Goal: Use online tool/utility: Utilize a website feature to perform a specific function

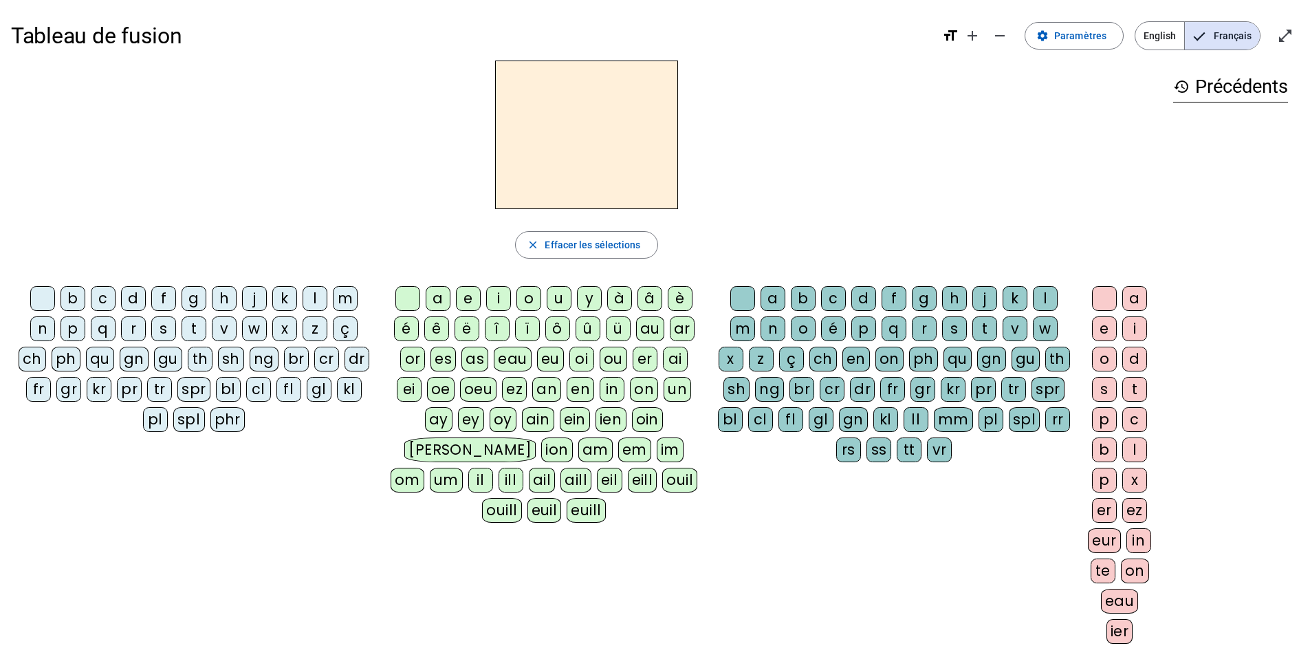
click at [134, 299] on div "d" at bounding box center [133, 298] width 25 height 25
click at [559, 299] on div "u" at bounding box center [559, 298] width 25 height 25
click at [198, 330] on div "t" at bounding box center [194, 328] width 25 height 25
click at [439, 299] on div "a" at bounding box center [438, 298] width 25 height 25
click at [468, 296] on div "e" at bounding box center [468, 298] width 25 height 25
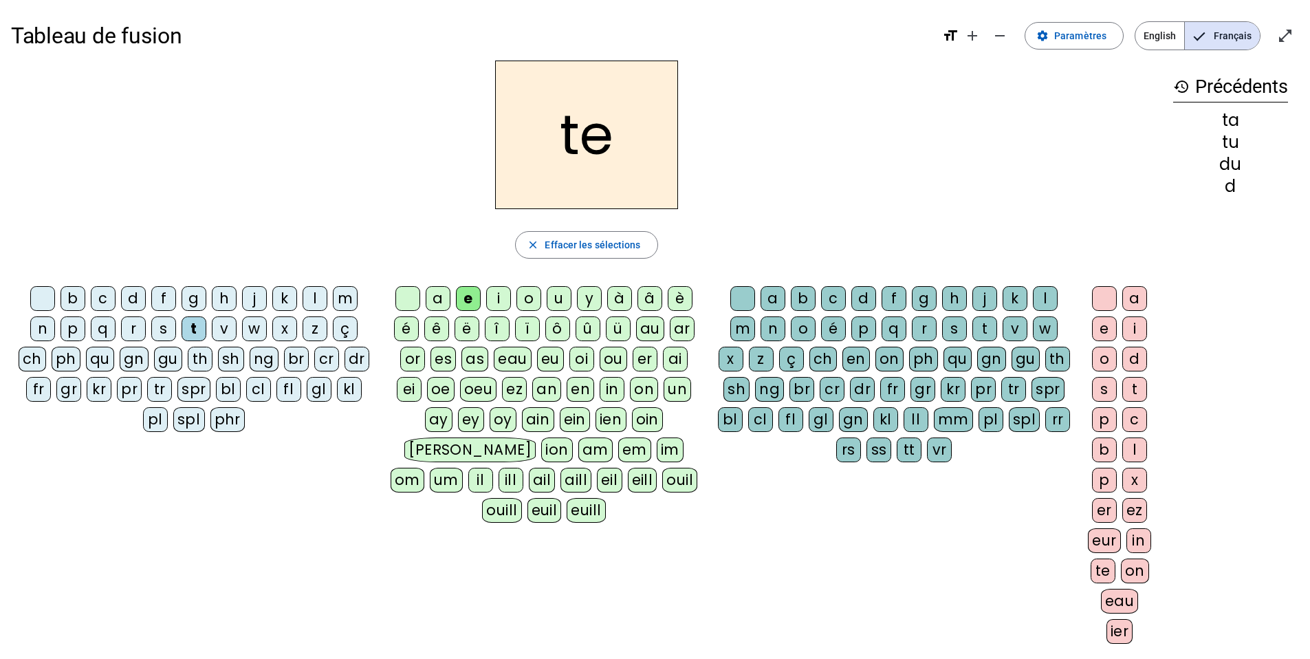
click at [133, 297] on div "d" at bounding box center [133, 298] width 25 height 25
click at [256, 301] on div "j" at bounding box center [254, 298] width 25 height 25
click at [345, 301] on div "m" at bounding box center [345, 298] width 25 height 25
click at [439, 297] on div "a" at bounding box center [438, 298] width 25 height 25
click at [1044, 298] on div "l" at bounding box center [1045, 298] width 25 height 25
